Goal: Check status: Check status

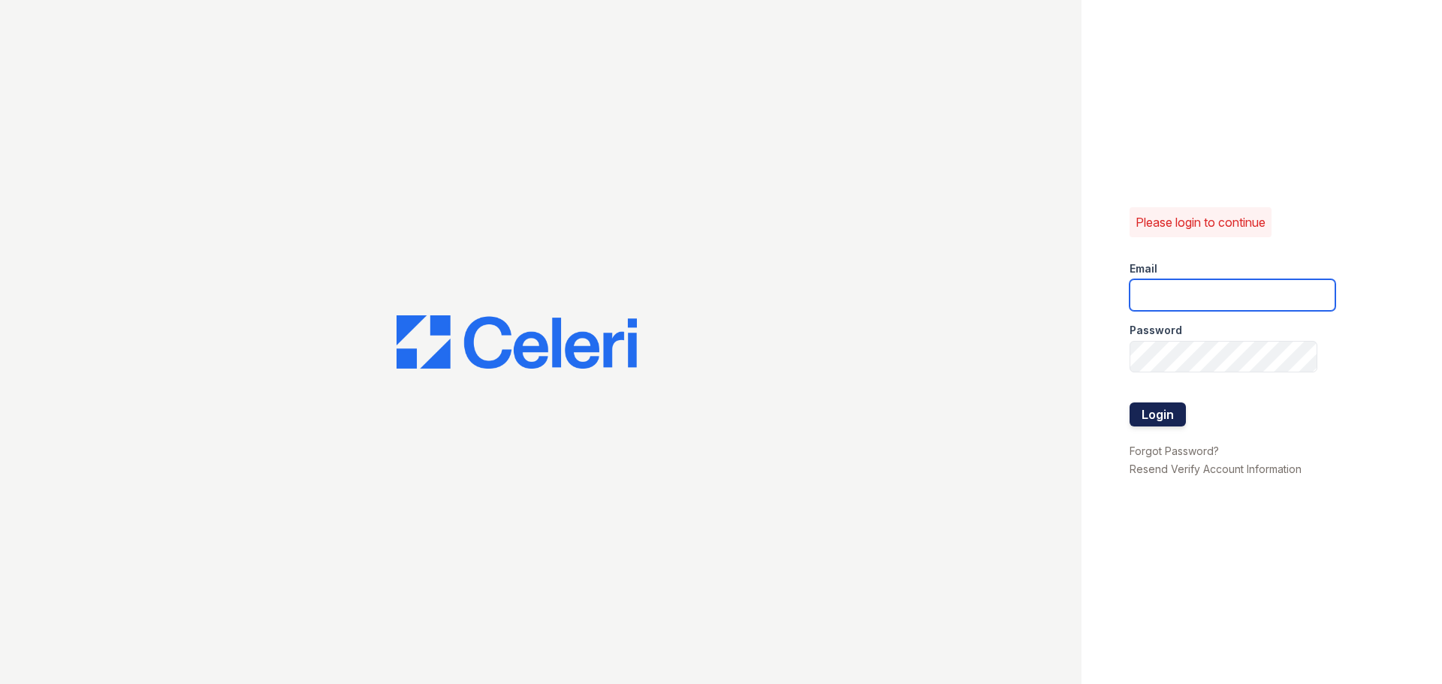
type input "[DOMAIN_NAME][EMAIL_ADDRESS][DOMAIN_NAME]"
click at [1172, 415] on button "Login" at bounding box center [1158, 415] width 56 height 24
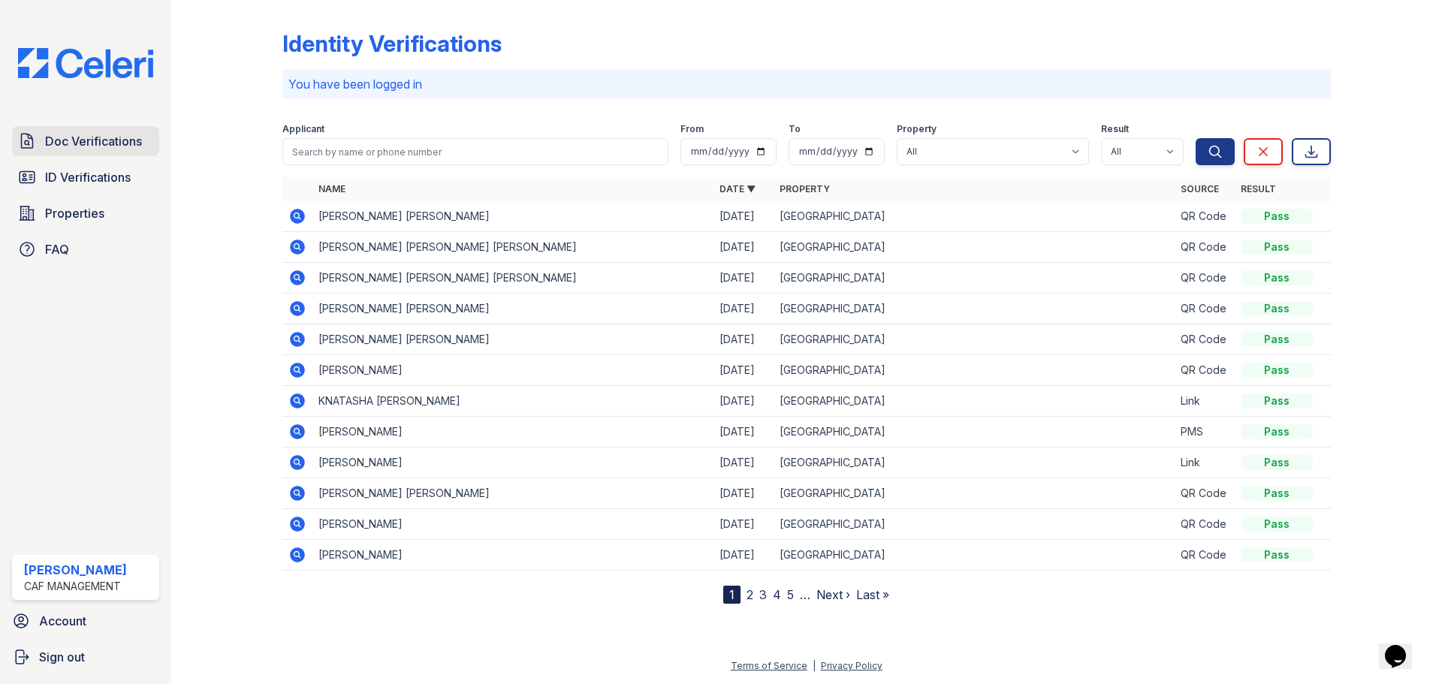
drag, startPoint x: 31, startPoint y: 133, endPoint x: 51, endPoint y: 136, distance: 20.5
click at [31, 132] on icon at bounding box center [27, 141] width 18 height 18
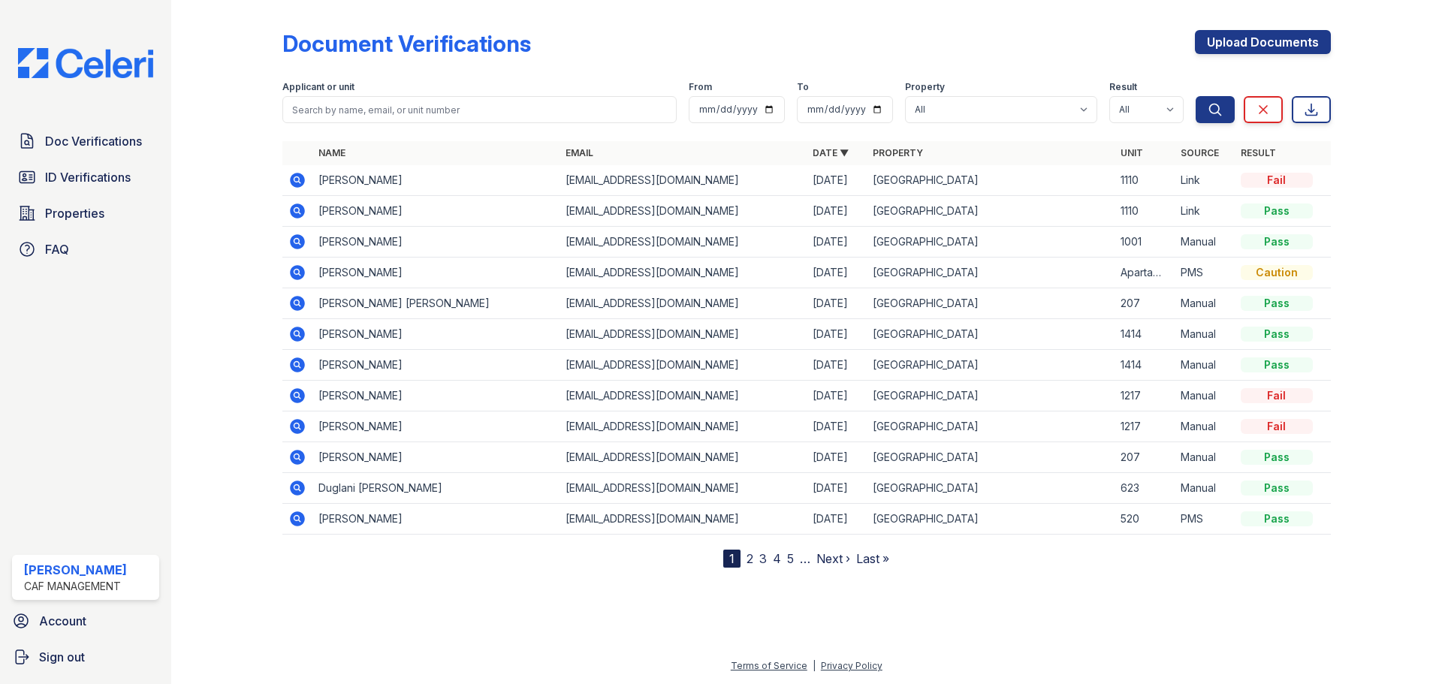
click at [301, 181] on icon at bounding box center [297, 180] width 15 height 15
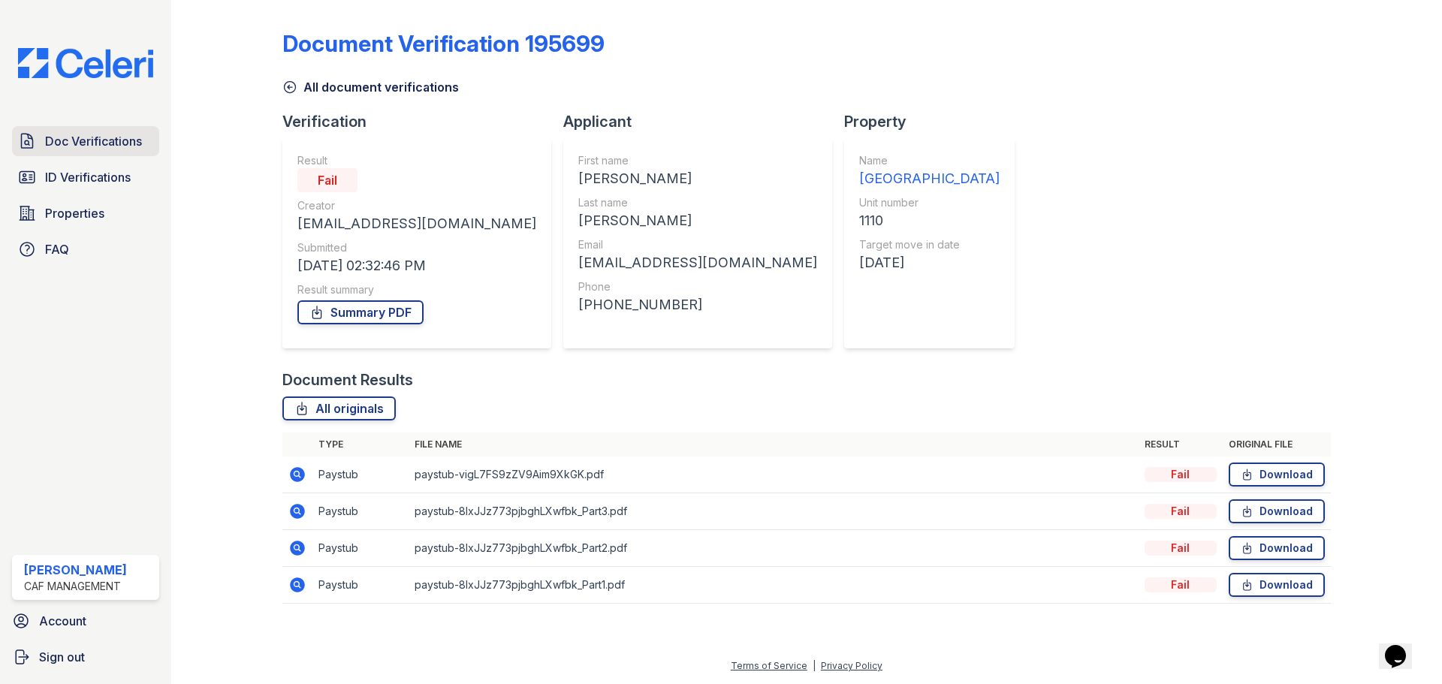
click at [77, 141] on span "Doc Verifications" at bounding box center [93, 141] width 97 height 18
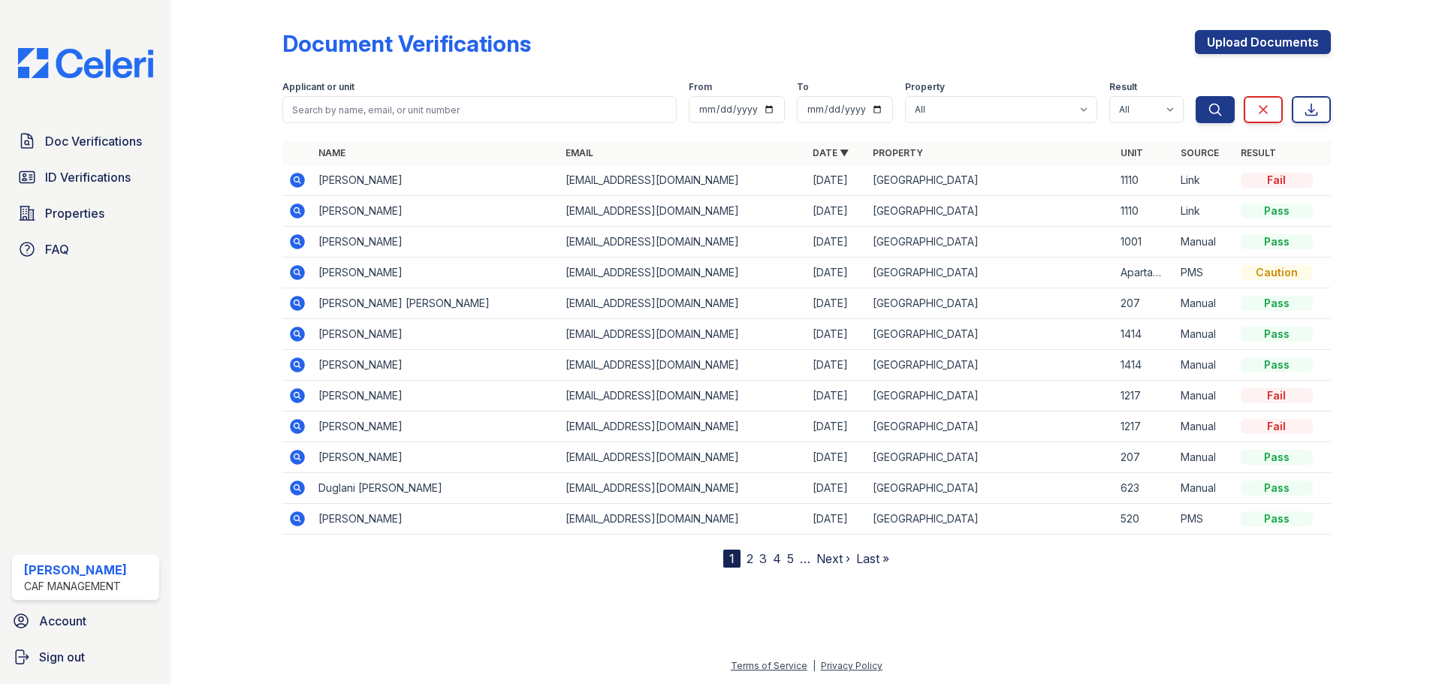
click at [302, 179] on icon at bounding box center [297, 180] width 15 height 15
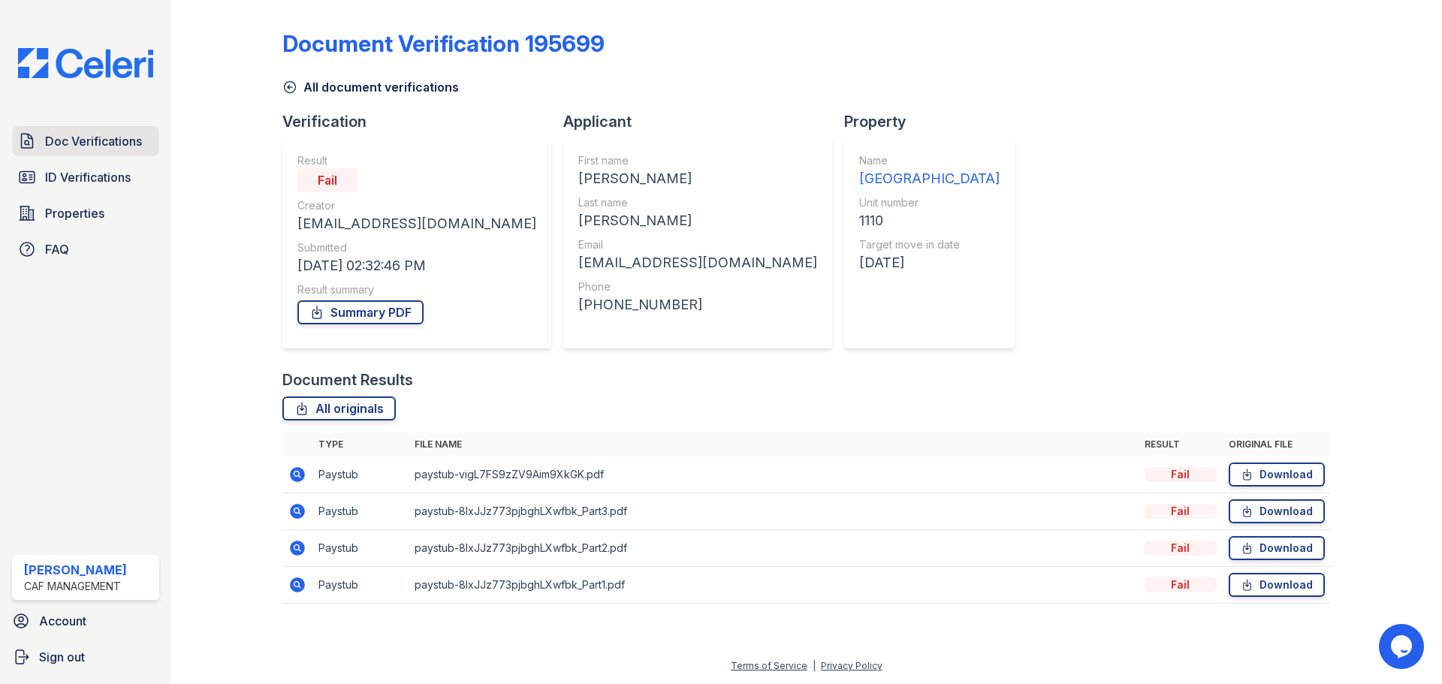
click at [101, 148] on span "Doc Verifications" at bounding box center [93, 141] width 97 height 18
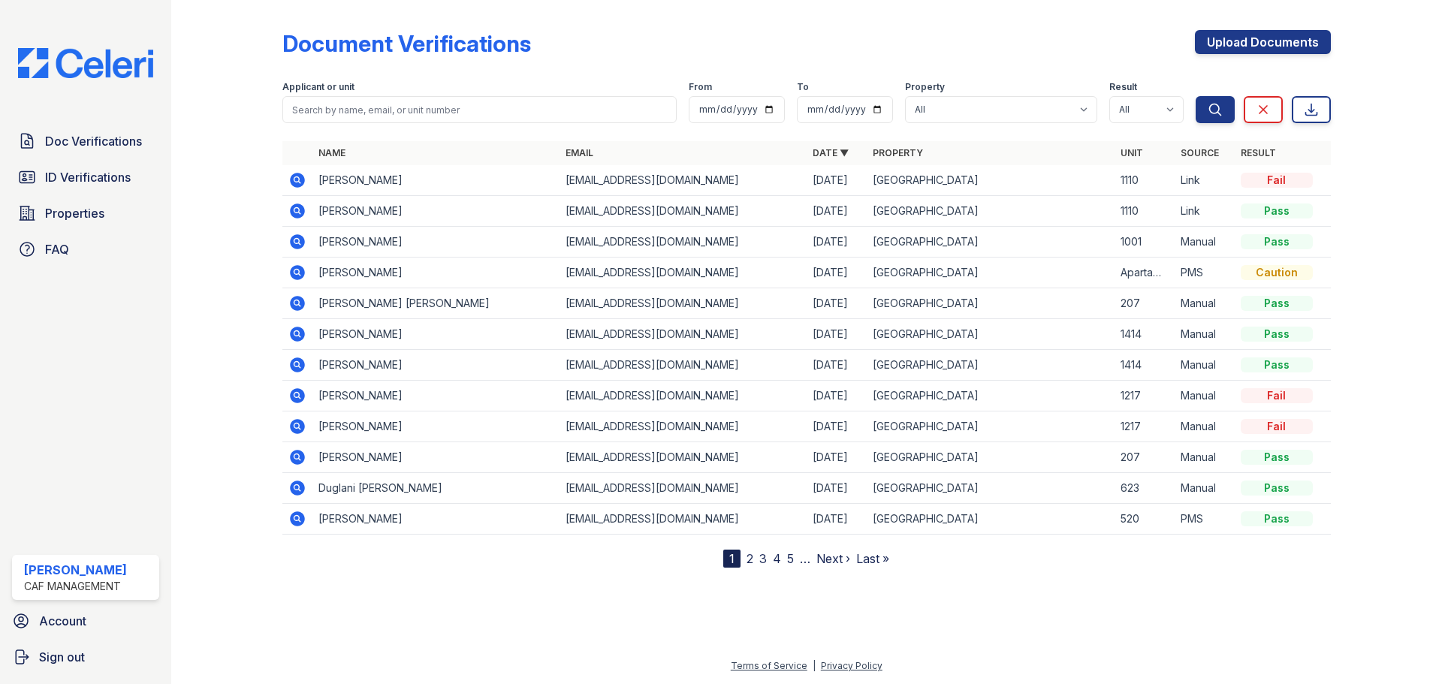
click at [294, 211] on icon at bounding box center [297, 211] width 18 height 18
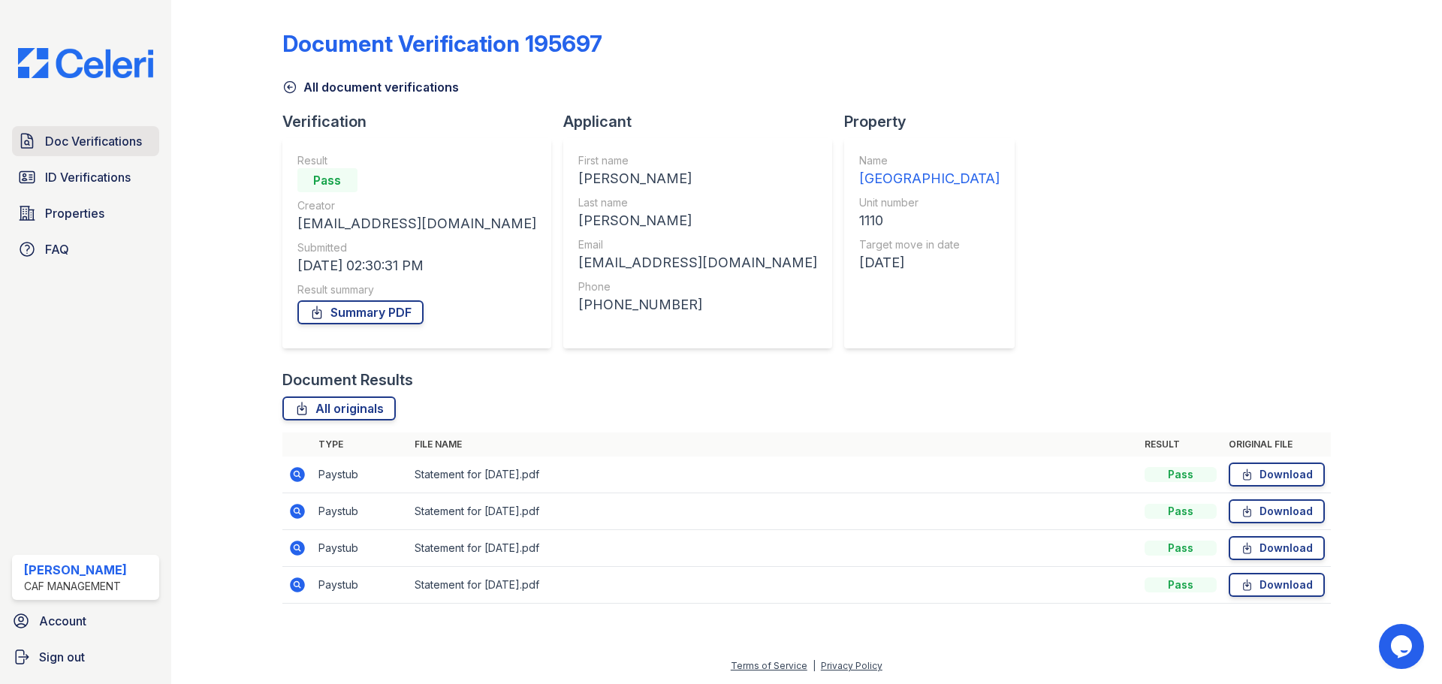
click at [107, 141] on span "Doc Verifications" at bounding box center [93, 141] width 97 height 18
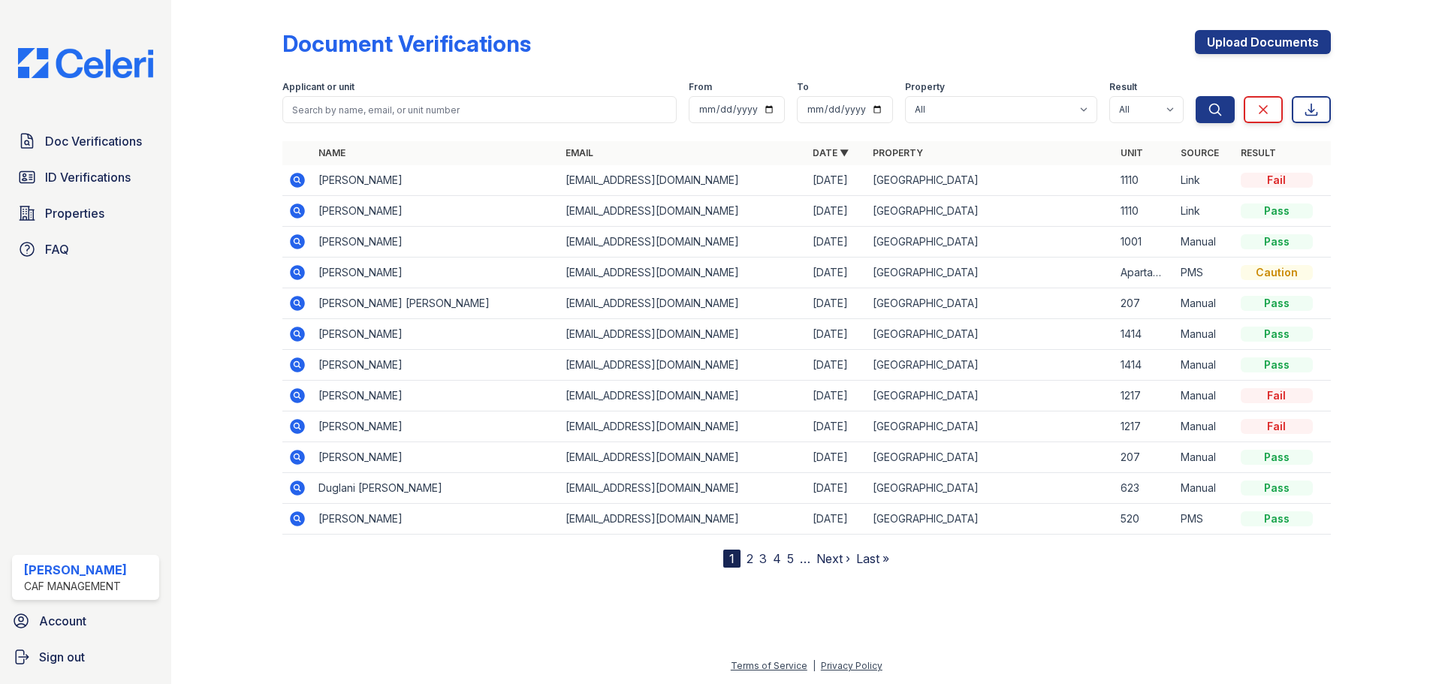
click at [299, 177] on icon at bounding box center [297, 180] width 15 height 15
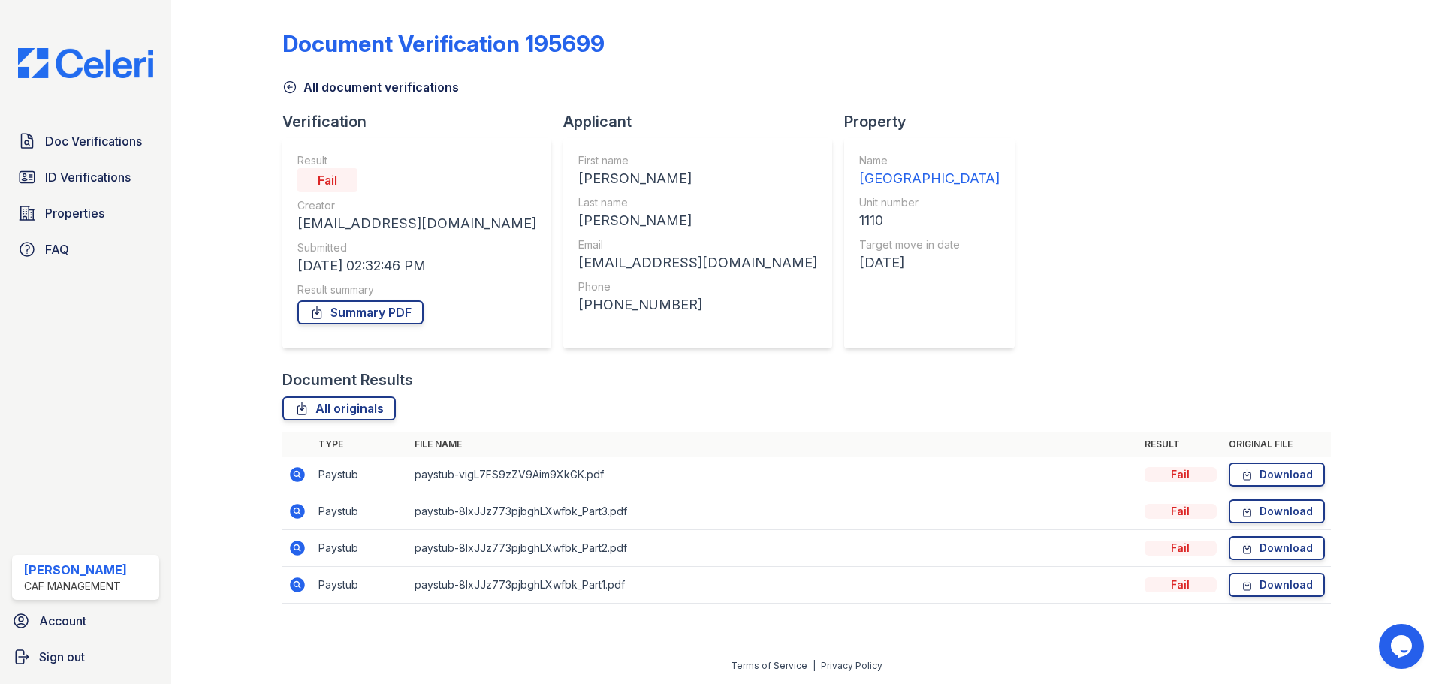
click at [328, 477] on td "Paystub" at bounding box center [360, 475] width 96 height 37
